Goal: Communication & Community: Answer question/provide support

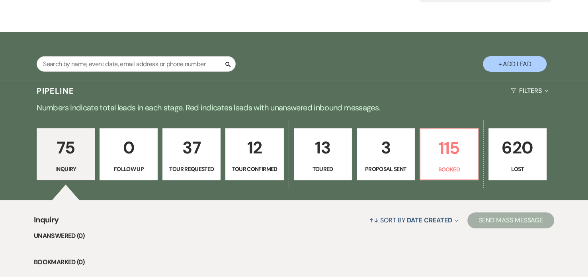
scroll to position [120, 0]
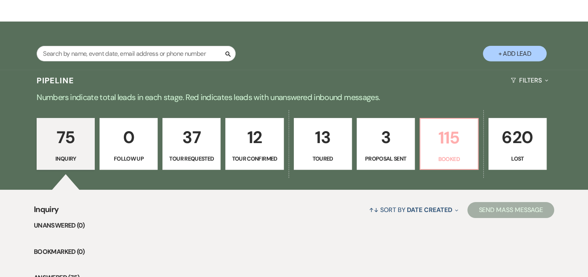
click at [454, 149] on p "115" at bounding box center [449, 137] width 48 height 27
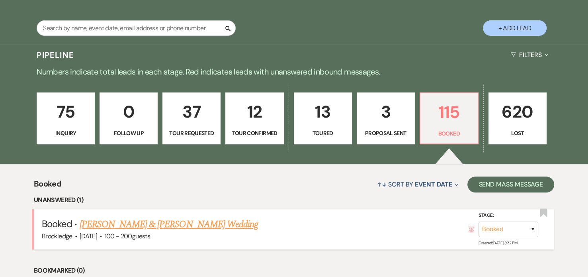
scroll to position [250, 0]
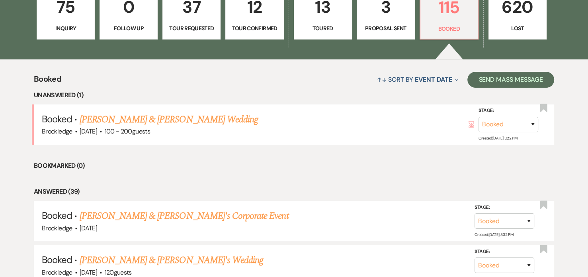
click at [163, 117] on link "[PERSON_NAME] & [PERSON_NAME] Wedding" at bounding box center [169, 119] width 178 height 14
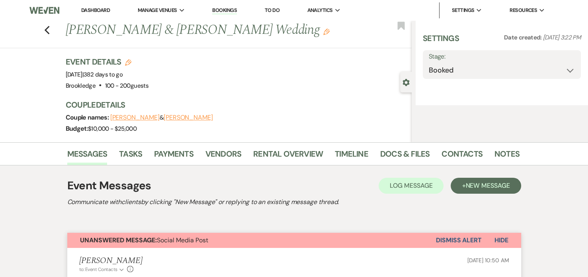
select select "5"
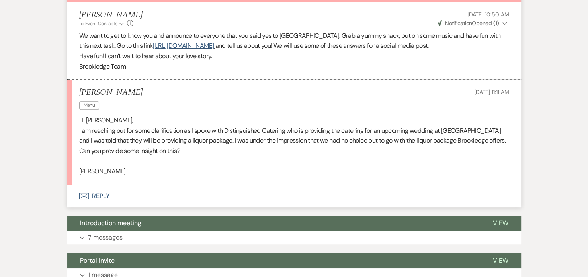
scroll to position [359, 0]
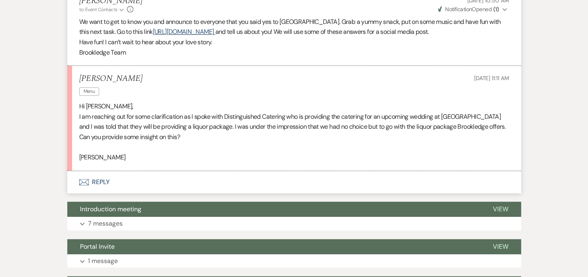
click at [97, 180] on button "Envelope Reply" at bounding box center [294, 182] width 454 height 22
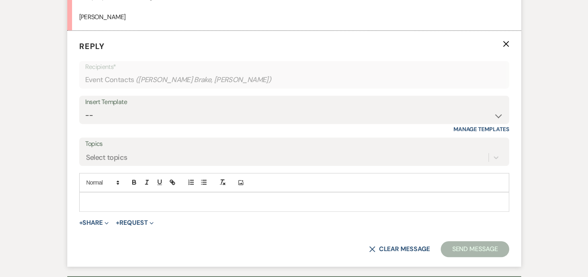
scroll to position [513, 0]
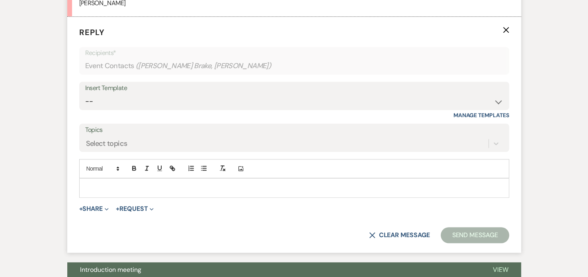
click at [135, 183] on p at bounding box center [294, 187] width 417 height 9
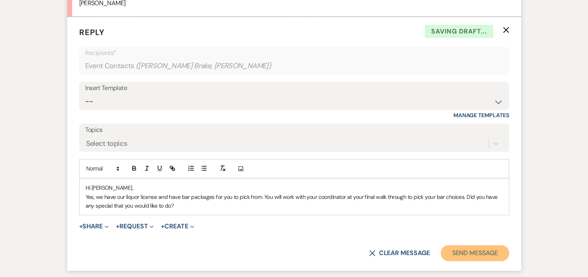
click at [498, 257] on button "Send Message" at bounding box center [475, 253] width 68 height 16
